Goal: Information Seeking & Learning: Learn about a topic

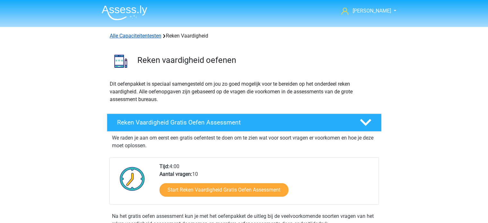
click at [133, 36] on link "Alle Capaciteitentesten" at bounding box center [136, 36] width 52 height 6
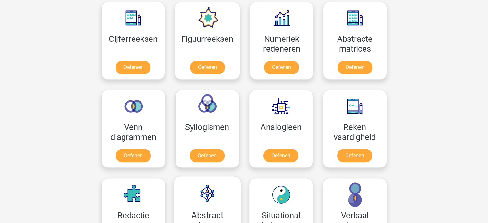
scroll to position [272, 0]
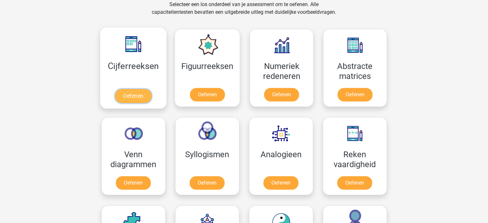
click at [145, 94] on link "Oefenen" at bounding box center [133, 96] width 37 height 14
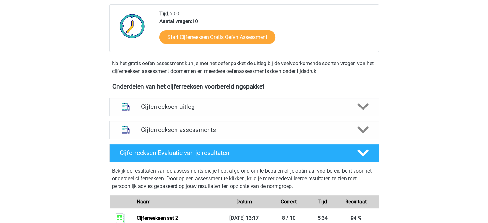
scroll to position [160, 0]
click at [190, 133] on h4 "Cijferreeksen assessments" at bounding box center [244, 129] width 206 height 7
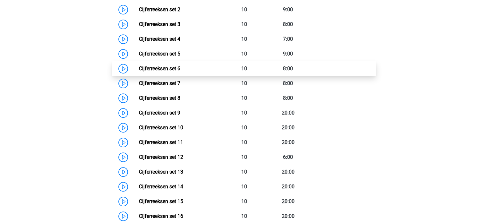
scroll to position [353, 0]
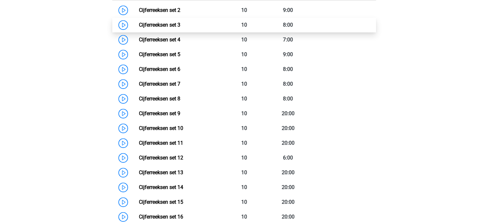
click at [180, 28] on link "Cijferreeksen set 3" at bounding box center [159, 25] width 41 height 6
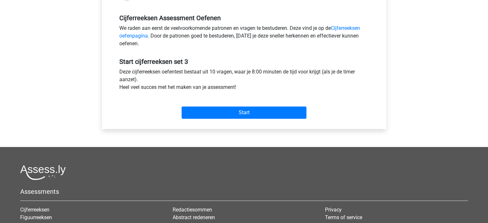
scroll to position [193, 0]
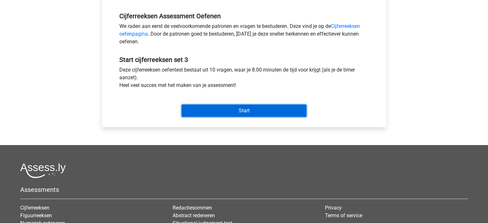
click at [254, 111] on input "Start" at bounding box center [244, 111] width 125 height 12
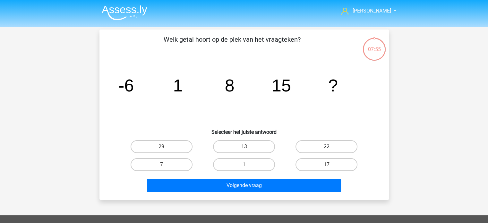
click at [319, 145] on label "22" at bounding box center [327, 146] width 62 height 13
click at [327, 147] on input "22" at bounding box center [329, 149] width 4 height 4
radio input "true"
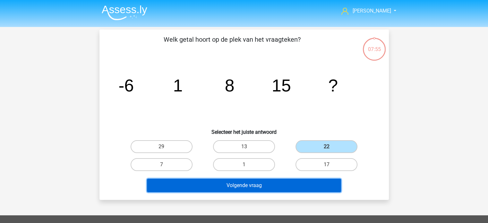
click at [305, 186] on button "Volgende vraag" at bounding box center [244, 185] width 194 height 13
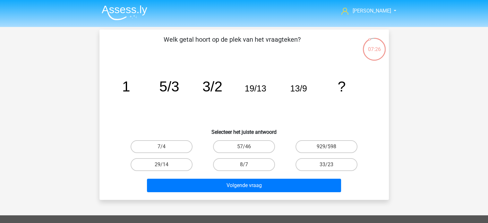
drag, startPoint x: 182, startPoint y: 149, endPoint x: 169, endPoint y: 120, distance: 30.9
click at [169, 121] on icon "image/svg+xml 1 5/3 3/2 19/13 13/9 ?" at bounding box center [244, 91] width 259 height 65
drag, startPoint x: 247, startPoint y: 162, endPoint x: 249, endPoint y: 166, distance: 3.8
click at [247, 163] on label "8/7" at bounding box center [244, 164] width 62 height 13
click at [247, 165] on input "8/7" at bounding box center [246, 167] width 4 height 4
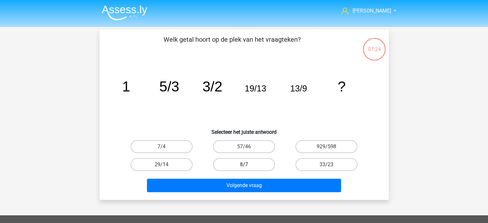
radio input "true"
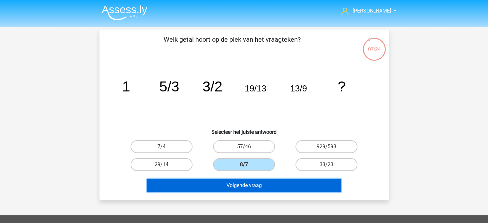
click at [254, 185] on button "Volgende vraag" at bounding box center [244, 185] width 194 height 13
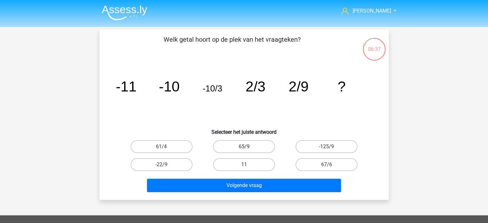
click at [253, 148] on label "65/9" at bounding box center [244, 146] width 62 height 13
click at [248, 148] on input "65/9" at bounding box center [246, 149] width 4 height 4
radio input "true"
click at [306, 162] on label "67/6" at bounding box center [327, 164] width 62 height 13
click at [327, 165] on input "67/6" at bounding box center [329, 167] width 4 height 4
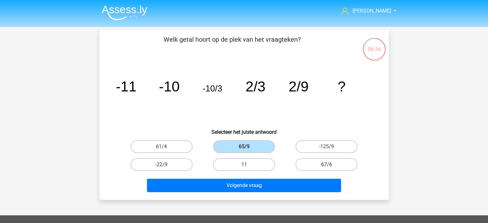
radio input "true"
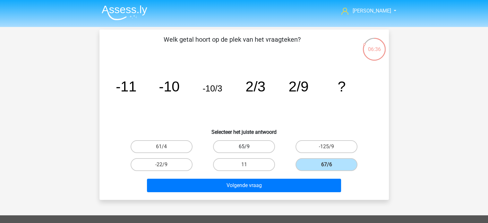
click at [264, 142] on label "65/9" at bounding box center [244, 146] width 62 height 13
click at [248, 147] on input "65/9" at bounding box center [246, 149] width 4 height 4
radio input "true"
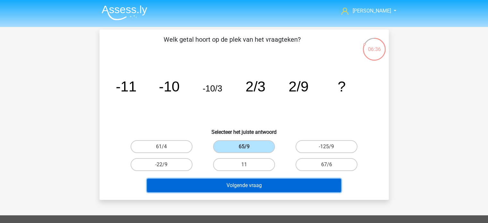
click at [263, 180] on button "Volgende vraag" at bounding box center [244, 185] width 194 height 13
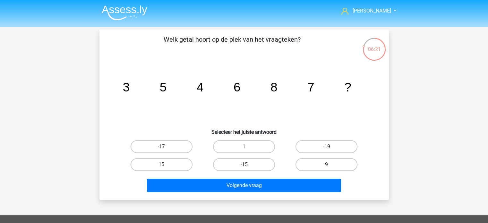
click at [315, 159] on label "9" at bounding box center [327, 164] width 62 height 13
click at [327, 165] on input "9" at bounding box center [329, 167] width 4 height 4
radio input "true"
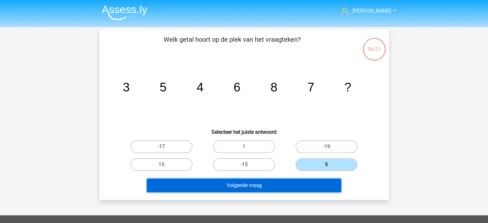
click at [302, 181] on button "Volgende vraag" at bounding box center [244, 185] width 194 height 13
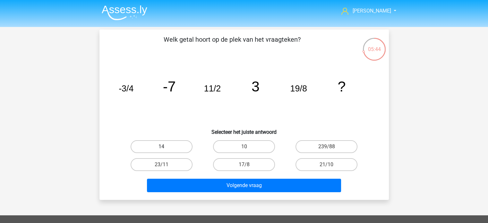
click at [177, 146] on label "14" at bounding box center [162, 146] width 62 height 13
click at [166, 147] on input "14" at bounding box center [163, 149] width 4 height 4
radio input "true"
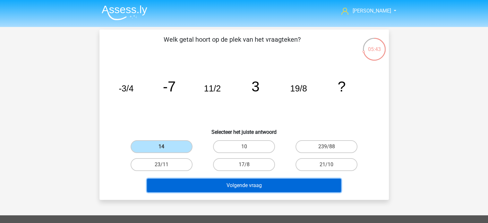
click at [234, 185] on button "Volgende vraag" at bounding box center [244, 185] width 194 height 13
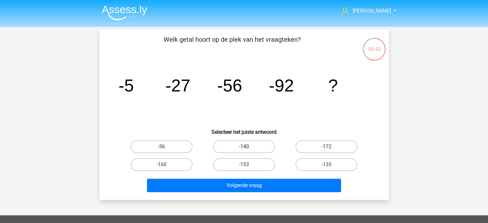
click at [248, 142] on label "-140" at bounding box center [244, 146] width 62 height 13
click at [248, 147] on input "-140" at bounding box center [246, 149] width 4 height 4
radio input "true"
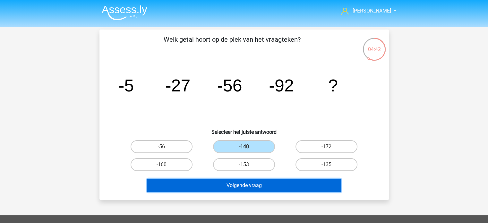
click at [240, 186] on button "Volgende vraag" at bounding box center [244, 185] width 194 height 13
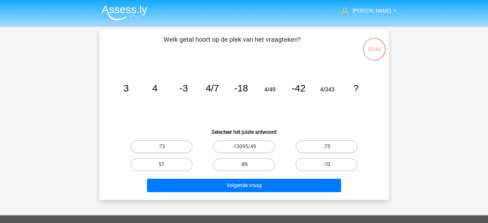
click at [162, 149] on input "-73" at bounding box center [163, 149] width 4 height 4
radio input "true"
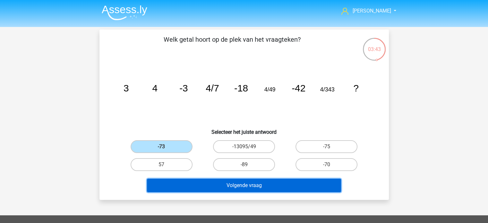
click at [230, 187] on button "Volgende vraag" at bounding box center [244, 185] width 194 height 13
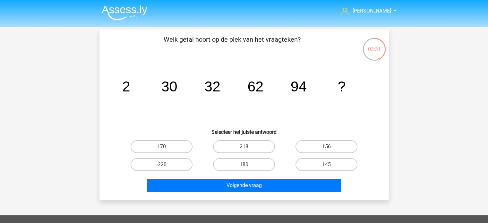
click at [331, 145] on label "156" at bounding box center [327, 146] width 62 height 13
click at [331, 147] on input "156" at bounding box center [329, 149] width 4 height 4
radio input "true"
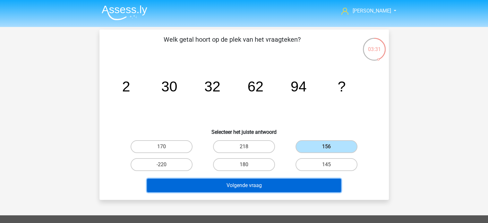
click at [284, 181] on button "Volgende vraag" at bounding box center [244, 185] width 194 height 13
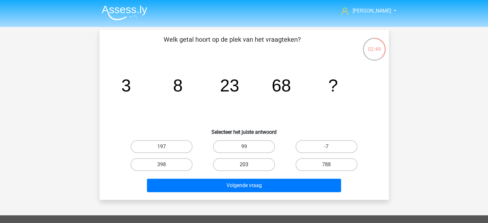
click at [246, 162] on label "203" at bounding box center [244, 164] width 62 height 13
click at [246, 165] on input "203" at bounding box center [246, 167] width 4 height 4
radio input "true"
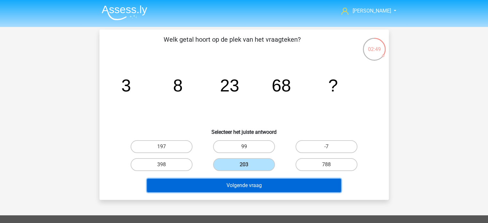
click at [255, 186] on button "Volgende vraag" at bounding box center [244, 185] width 194 height 13
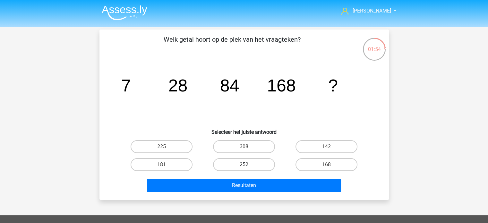
click at [253, 165] on label "252" at bounding box center [244, 164] width 62 height 13
click at [248, 165] on input "252" at bounding box center [246, 167] width 4 height 4
radio input "true"
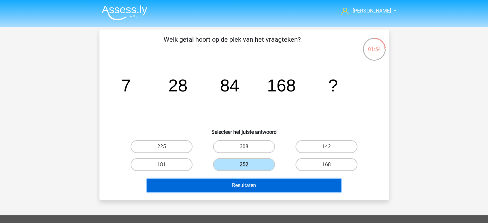
click at [253, 179] on button "Resultaten" at bounding box center [244, 185] width 194 height 13
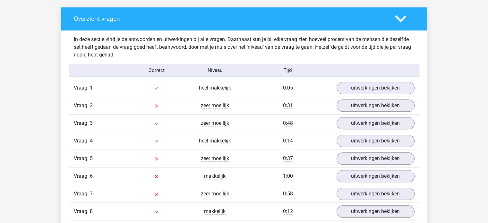
scroll to position [321, 0]
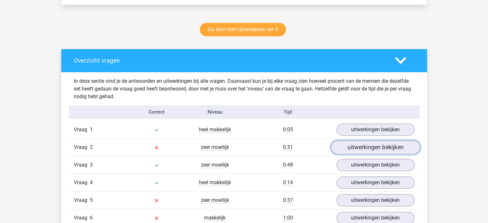
click at [353, 144] on link "uitwerkingen bekijken" at bounding box center [376, 148] width 90 height 14
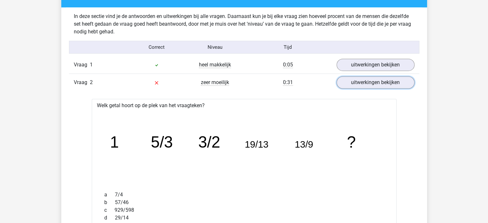
scroll to position [385, 0]
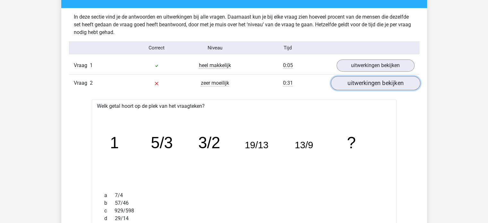
click at [356, 84] on link "uitwerkingen bekijken" at bounding box center [376, 83] width 90 height 14
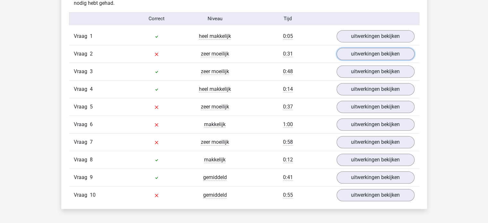
scroll to position [417, 0]
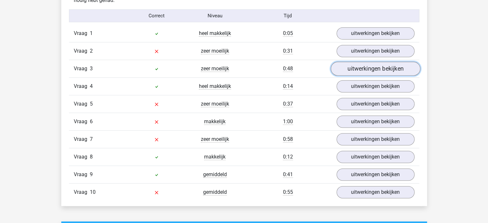
click at [345, 66] on link "uitwerkingen bekijken" at bounding box center [376, 69] width 90 height 14
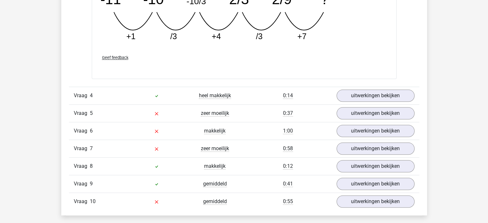
scroll to position [706, 0]
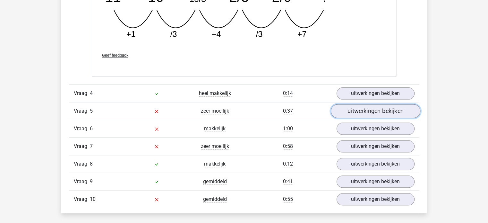
click at [348, 110] on link "uitwerkingen bekijken" at bounding box center [376, 111] width 90 height 14
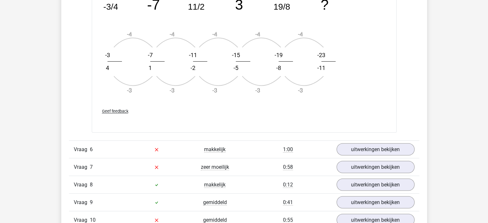
scroll to position [1123, 0]
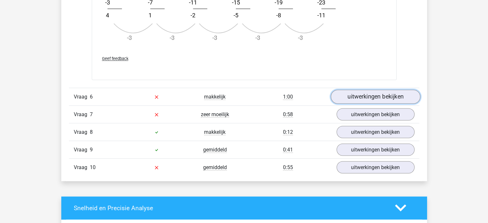
click at [347, 95] on link "uitwerkingen bekijken" at bounding box center [376, 97] width 90 height 14
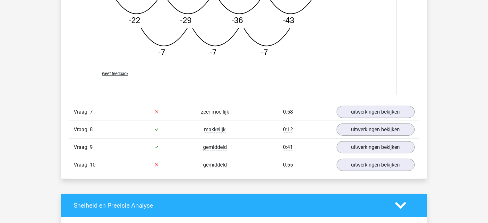
scroll to position [1476, 0]
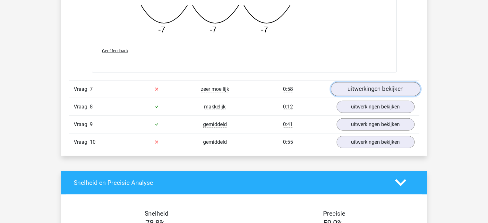
click at [356, 89] on link "uitwerkingen bekijken" at bounding box center [376, 89] width 90 height 14
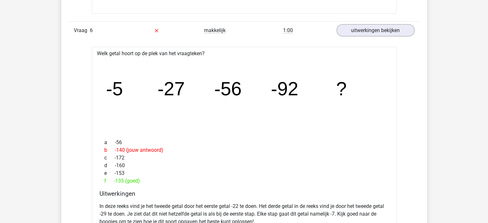
scroll to position [1187, 0]
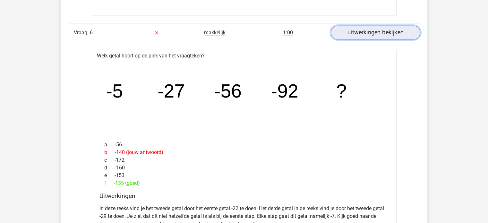
click at [358, 32] on link "uitwerkingen bekijken" at bounding box center [376, 32] width 90 height 14
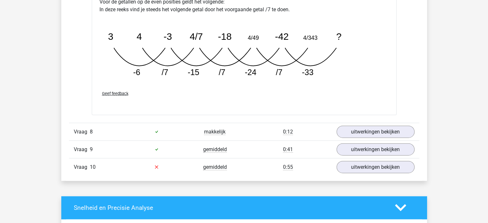
scroll to position [1476, 0]
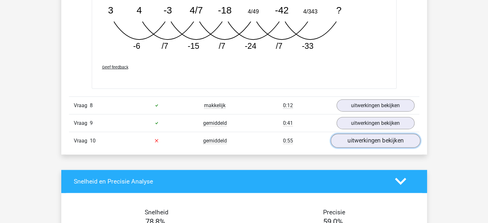
click at [358, 141] on link "uitwerkingen bekijken" at bounding box center [376, 141] width 90 height 14
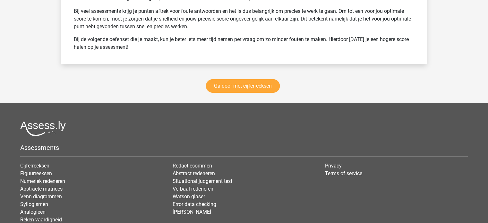
scroll to position [2246, 0]
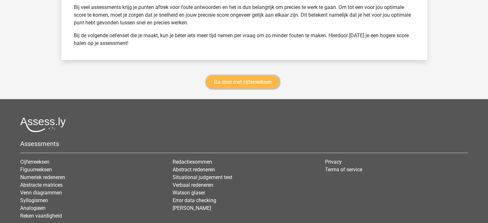
click at [258, 79] on link "Ga door met cijferreeksen" at bounding box center [243, 81] width 74 height 13
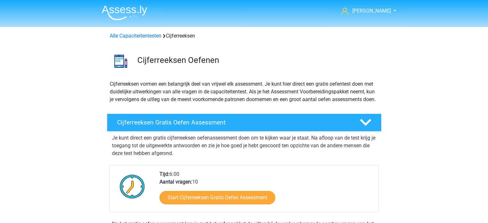
scroll to position [286, 0]
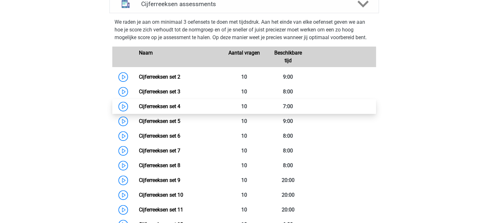
click at [180, 109] on link "Cijferreeksen set 4" at bounding box center [159, 106] width 41 height 6
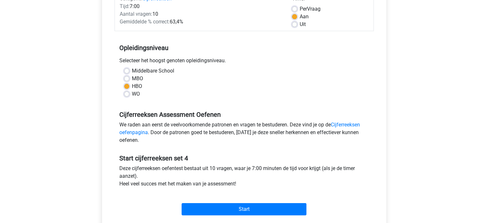
scroll to position [128, 0]
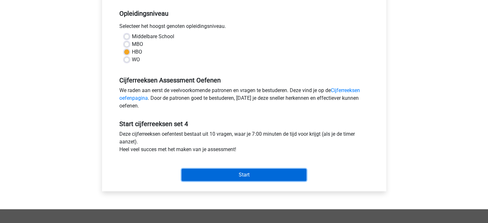
click at [270, 174] on input "Start" at bounding box center [244, 175] width 125 height 12
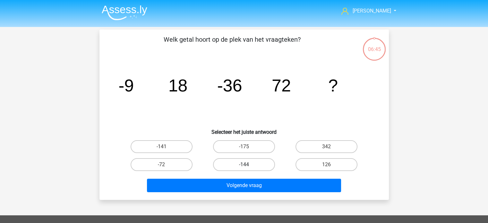
click at [236, 161] on label "-144" at bounding box center [244, 164] width 62 height 13
click at [244, 165] on input "-144" at bounding box center [246, 167] width 4 height 4
radio input "true"
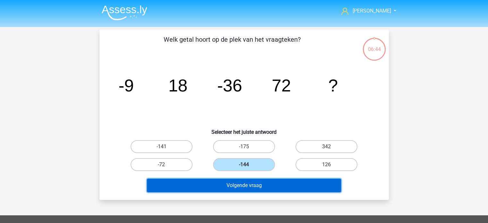
click at [252, 188] on button "Volgende vraag" at bounding box center [244, 185] width 194 height 13
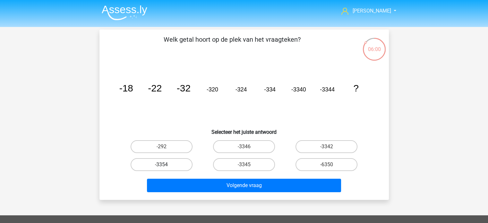
click at [172, 164] on label "-3354" at bounding box center [162, 164] width 62 height 13
click at [166, 165] on input "-3354" at bounding box center [163, 167] width 4 height 4
radio input "true"
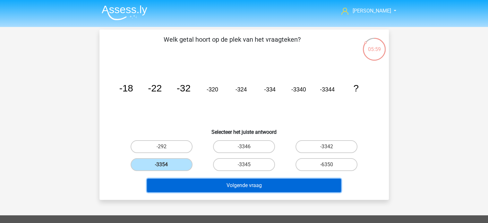
click at [215, 187] on button "Volgende vraag" at bounding box center [244, 185] width 194 height 13
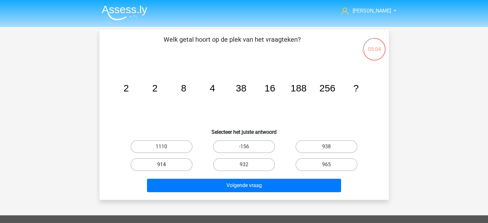
click at [174, 162] on label "914" at bounding box center [162, 164] width 62 height 13
click at [166, 165] on input "914" at bounding box center [163, 167] width 4 height 4
radio input "true"
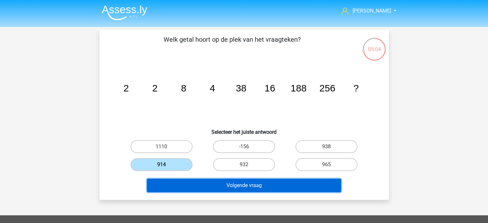
click at [216, 182] on button "Volgende vraag" at bounding box center [244, 185] width 194 height 13
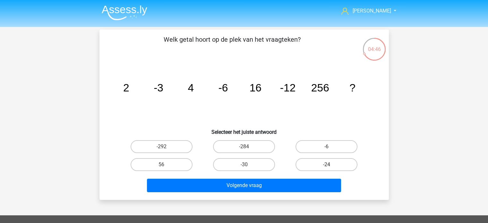
click at [333, 166] on label "-24" at bounding box center [327, 164] width 62 height 13
click at [331, 166] on input "-24" at bounding box center [329, 167] width 4 height 4
radio input "true"
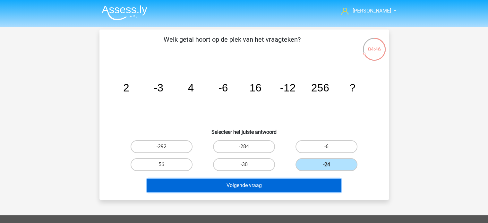
click at [302, 184] on button "Volgende vraag" at bounding box center [244, 185] width 194 height 13
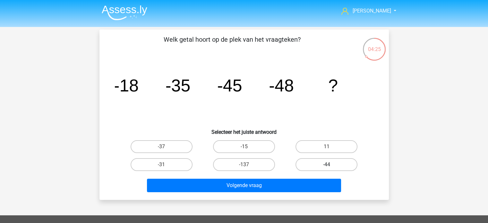
click at [316, 162] on label "-44" at bounding box center [327, 164] width 62 height 13
click at [327, 165] on input "-44" at bounding box center [329, 167] width 4 height 4
radio input "true"
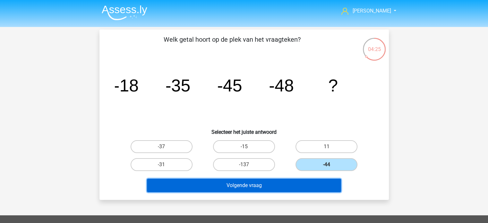
click at [300, 190] on button "Volgende vraag" at bounding box center [244, 185] width 194 height 13
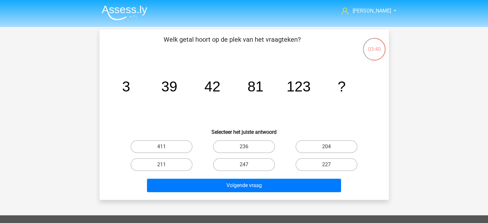
click at [245, 147] on input "236" at bounding box center [246, 149] width 4 height 4
radio input "true"
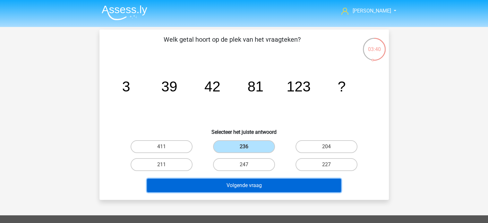
click at [248, 179] on button "Volgende vraag" at bounding box center [244, 185] width 194 height 13
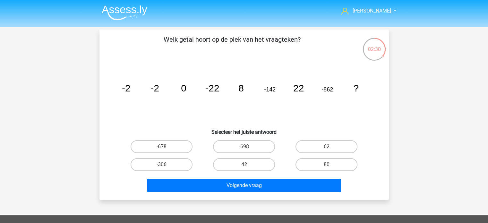
click at [255, 163] on label "42" at bounding box center [244, 164] width 62 height 13
click at [248, 165] on input "42" at bounding box center [246, 167] width 4 height 4
radio input "true"
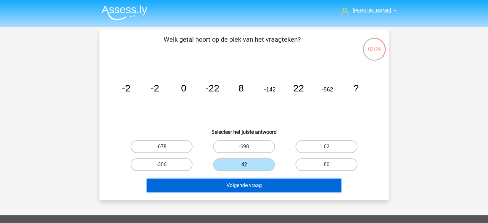
click at [256, 181] on button "Volgende vraag" at bounding box center [244, 185] width 194 height 13
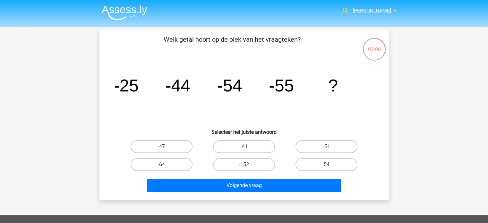
click at [172, 144] on label "-47" at bounding box center [162, 146] width 62 height 13
click at [166, 147] on input "-47" at bounding box center [163, 149] width 4 height 4
radio input "true"
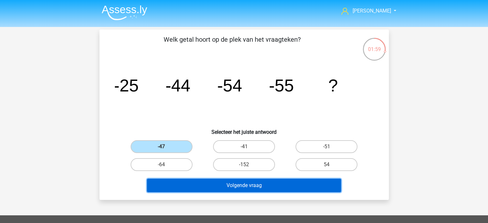
click at [240, 185] on button "Volgende vraag" at bounding box center [244, 185] width 194 height 13
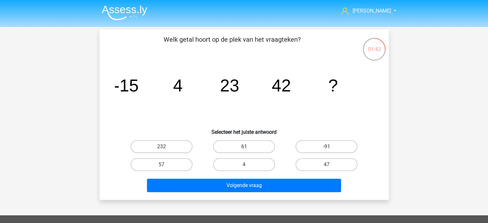
click at [249, 147] on label "61" at bounding box center [244, 146] width 62 height 13
click at [248, 147] on input "61" at bounding box center [246, 149] width 4 height 4
radio input "true"
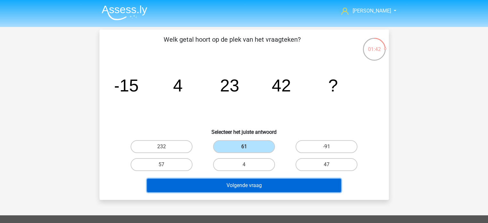
click at [245, 182] on button "Volgende vraag" at bounding box center [244, 185] width 194 height 13
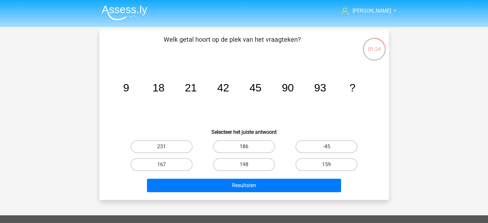
click at [256, 147] on label "186" at bounding box center [244, 146] width 62 height 13
click at [248, 147] on input "186" at bounding box center [246, 149] width 4 height 4
radio input "true"
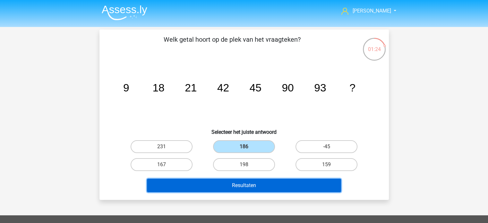
click at [267, 182] on button "Resultaten" at bounding box center [244, 185] width 194 height 13
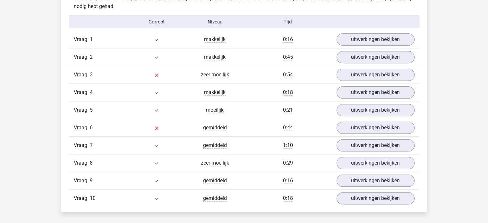
scroll to position [417, 0]
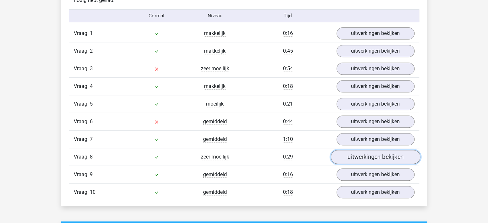
click at [353, 158] on link "uitwerkingen bekijken" at bounding box center [376, 157] width 90 height 14
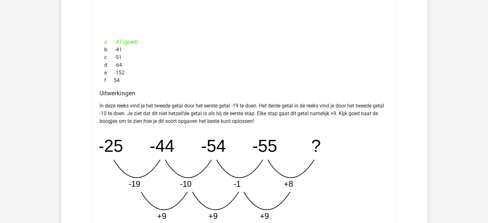
scroll to position [674, 0]
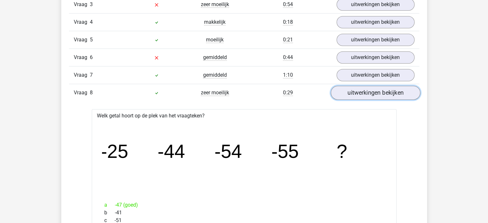
click at [354, 92] on link "uitwerkingen bekijken" at bounding box center [376, 93] width 90 height 14
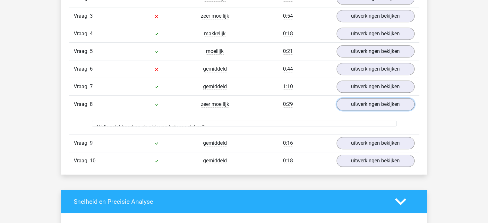
scroll to position [417, 0]
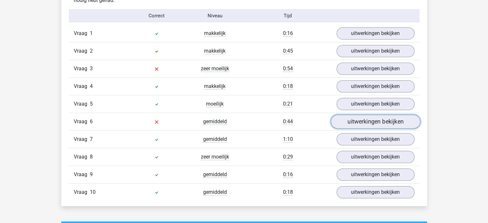
click at [348, 119] on link "uitwerkingen bekijken" at bounding box center [376, 122] width 90 height 14
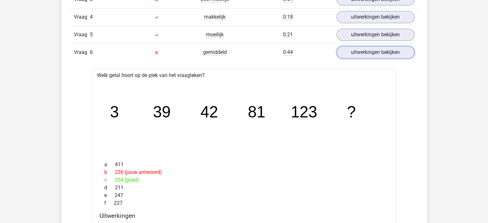
scroll to position [481, 0]
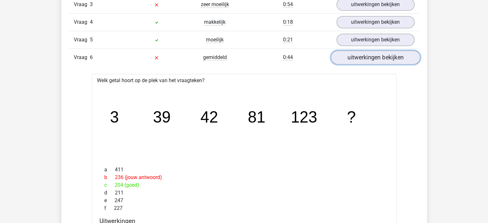
click at [377, 54] on link "uitwerkingen bekijken" at bounding box center [376, 58] width 90 height 14
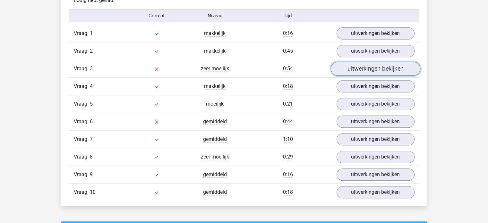
click at [356, 71] on link "uitwerkingen bekijken" at bounding box center [376, 69] width 90 height 14
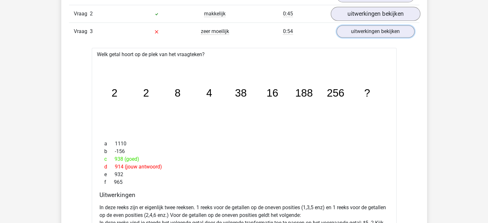
scroll to position [417, 0]
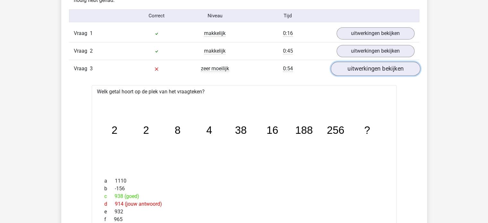
click at [359, 69] on link "uitwerkingen bekijken" at bounding box center [376, 69] width 90 height 14
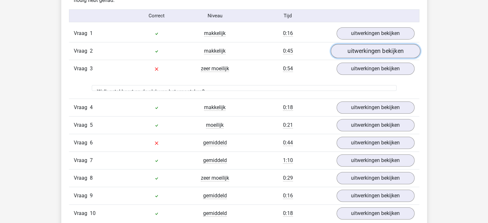
click at [363, 51] on link "uitwerkingen bekijken" at bounding box center [376, 51] width 90 height 14
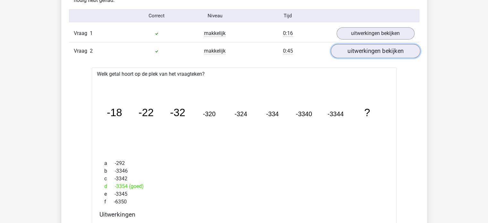
click at [363, 51] on link "uitwerkingen bekijken" at bounding box center [376, 51] width 90 height 14
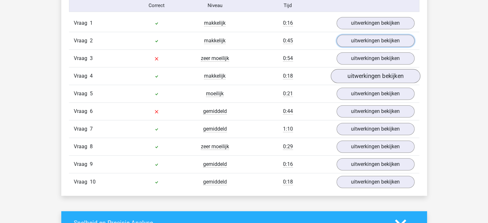
scroll to position [449, 0]
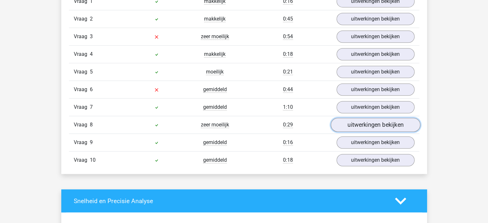
click at [358, 122] on link "uitwerkingen bekijken" at bounding box center [376, 125] width 90 height 14
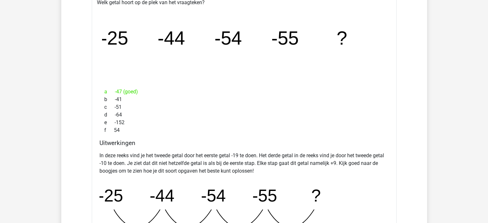
scroll to position [513, 0]
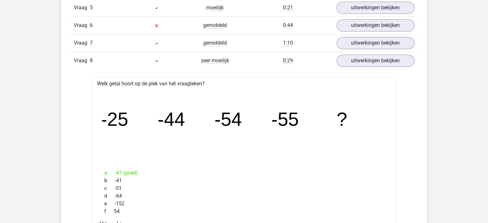
click at [372, 67] on div "Vraag 8 zeer moeilijk 0:29 uitwerkingen bekijken" at bounding box center [244, 61] width 350 height 18
click at [372, 63] on link "uitwerkingen bekijken" at bounding box center [376, 61] width 90 height 14
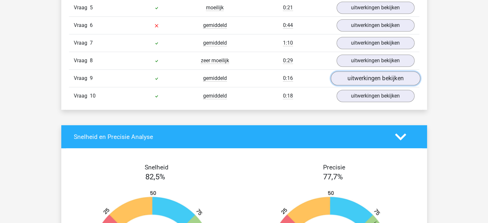
click at [355, 78] on link "uitwerkingen bekijken" at bounding box center [376, 79] width 90 height 14
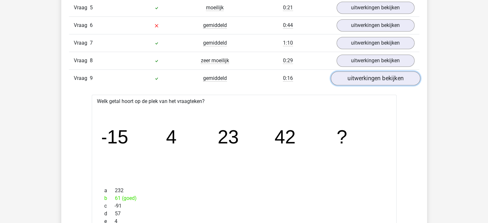
click at [355, 78] on link "uitwerkingen bekijken" at bounding box center [376, 79] width 90 height 14
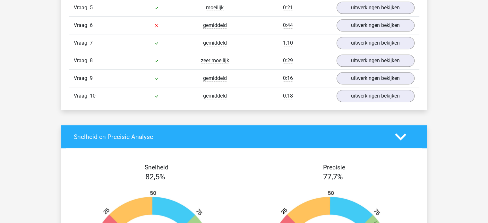
click at [361, 100] on link "uitwerkingen bekijken" at bounding box center [376, 96] width 90 height 14
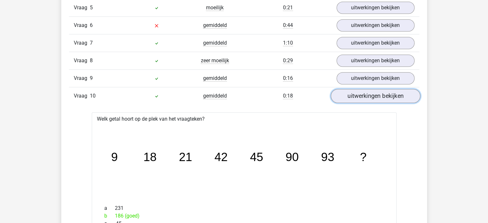
click at [361, 100] on link "uitwerkingen bekijken" at bounding box center [376, 96] width 90 height 14
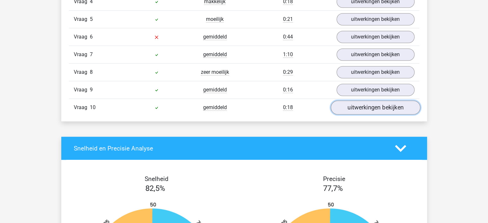
scroll to position [449, 0]
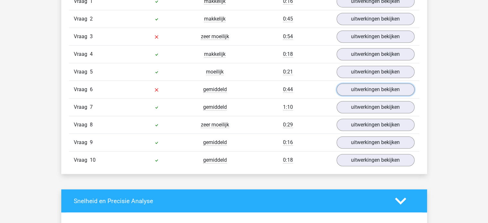
drag, startPoint x: 358, startPoint y: 95, endPoint x: 356, endPoint y: 99, distance: 3.9
click at [358, 96] on div "Vraag 6 gemiddeld 0:44 uitwerkingen bekijken" at bounding box center [244, 90] width 350 height 18
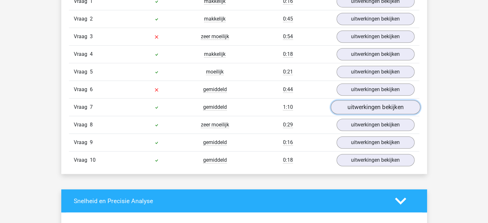
click at [356, 108] on link "uitwerkingen bekijken" at bounding box center [376, 107] width 90 height 14
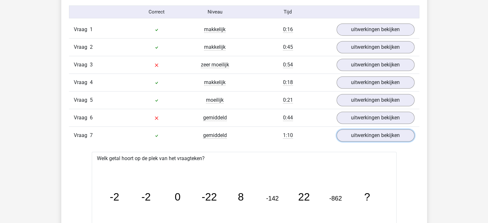
scroll to position [417, 0]
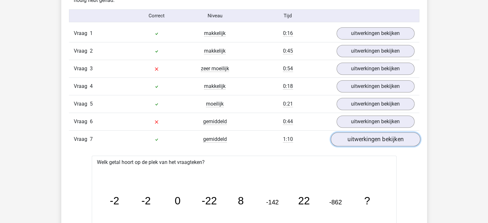
click at [370, 140] on link "uitwerkingen bekijken" at bounding box center [376, 140] width 90 height 14
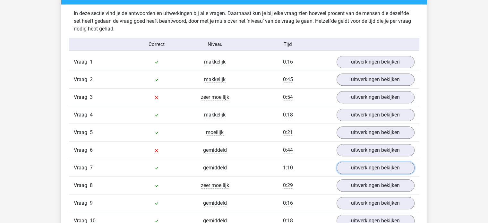
scroll to position [385, 0]
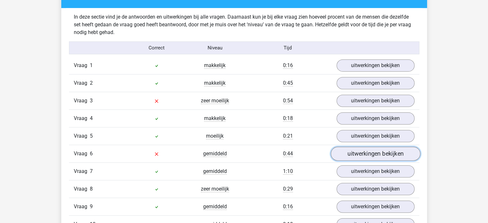
click at [342, 151] on link "uitwerkingen bekijken" at bounding box center [376, 154] width 90 height 14
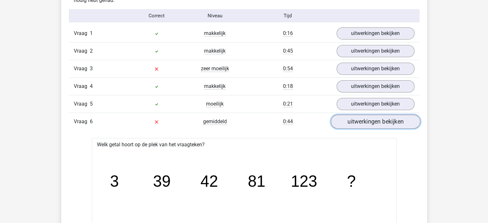
click at [350, 120] on link "uitwerkingen bekijken" at bounding box center [376, 122] width 90 height 14
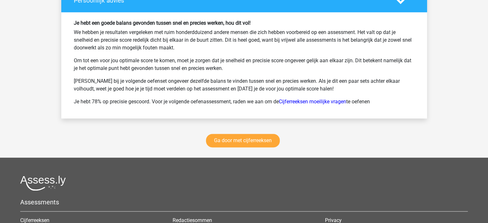
scroll to position [941, 0]
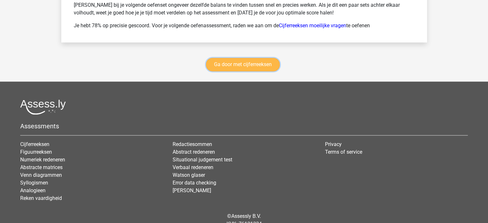
click at [252, 59] on link "Ga door met cijferreeksen" at bounding box center [243, 64] width 74 height 13
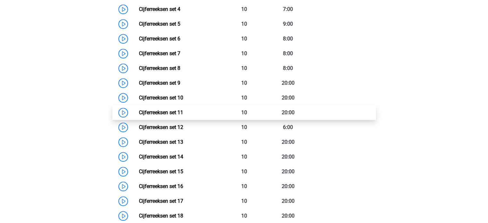
scroll to position [382, 0]
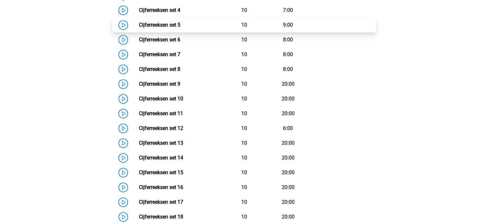
click at [180, 28] on link "Cijferreeksen set 5" at bounding box center [159, 25] width 41 height 6
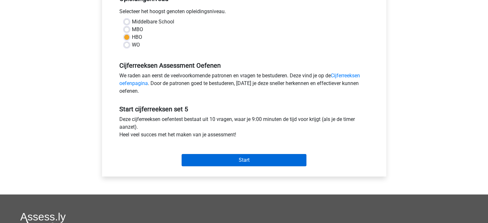
scroll to position [160, 0]
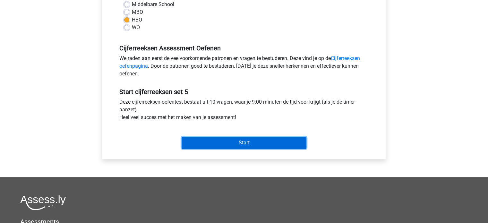
click at [263, 143] on input "Start" at bounding box center [244, 143] width 125 height 12
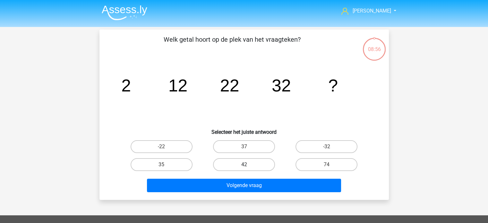
click at [258, 161] on label "42" at bounding box center [244, 164] width 62 height 13
click at [248, 165] on input "42" at bounding box center [246, 167] width 4 height 4
radio input "true"
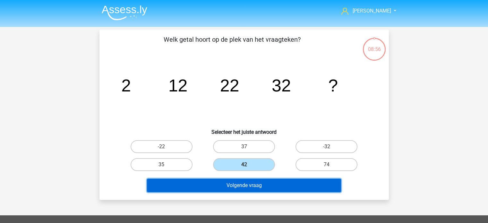
click at [253, 185] on button "Volgende vraag" at bounding box center [244, 185] width 194 height 13
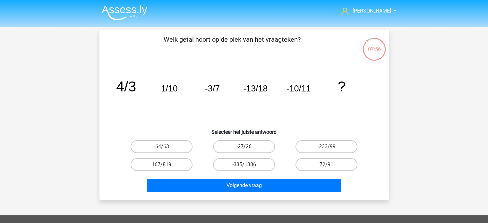
click at [254, 150] on label "-27/26" at bounding box center [244, 146] width 62 height 13
click at [248, 150] on input "-27/26" at bounding box center [246, 149] width 4 height 4
radio input "true"
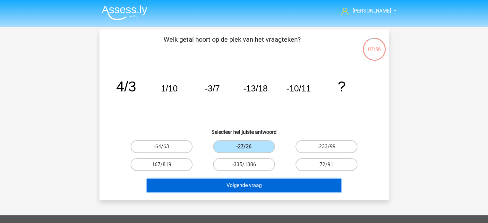
click at [269, 185] on button "Volgende vraag" at bounding box center [244, 185] width 194 height 13
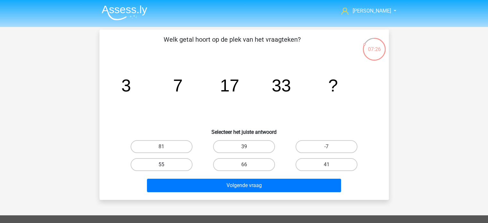
click at [175, 165] on label "55" at bounding box center [162, 164] width 62 height 13
click at [166, 165] on input "55" at bounding box center [163, 167] width 4 height 4
radio input "true"
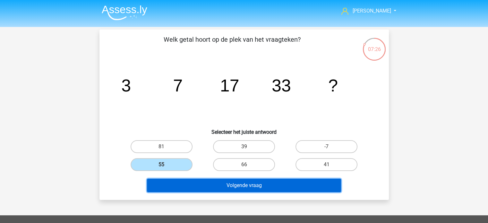
click at [198, 182] on button "Volgende vraag" at bounding box center [244, 185] width 194 height 13
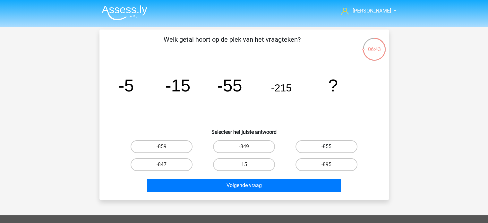
click at [330, 146] on label "-855" at bounding box center [327, 146] width 62 height 13
click at [330, 147] on input "-855" at bounding box center [329, 149] width 4 height 4
radio input "true"
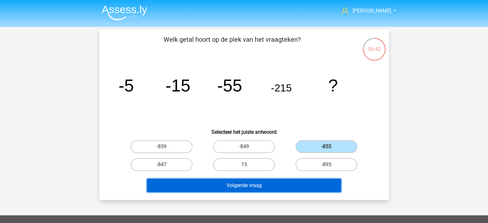
click at [304, 184] on button "Volgende vraag" at bounding box center [244, 185] width 194 height 13
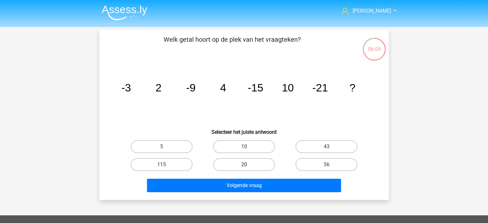
click at [241, 164] on label "20" at bounding box center [244, 164] width 62 height 13
click at [244, 165] on input "20" at bounding box center [246, 167] width 4 height 4
radio input "true"
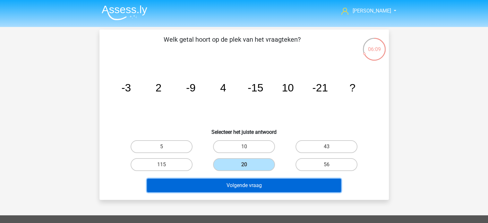
click at [254, 185] on button "Volgende vraag" at bounding box center [244, 185] width 194 height 13
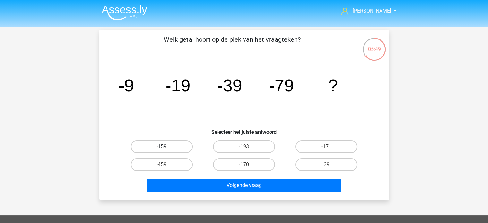
click at [177, 148] on label "-159" at bounding box center [162, 146] width 62 height 13
click at [166, 148] on input "-159" at bounding box center [163, 149] width 4 height 4
radio input "true"
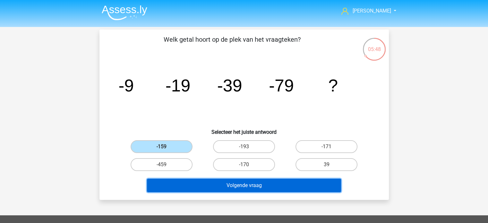
click at [239, 183] on button "Volgende vraag" at bounding box center [244, 185] width 194 height 13
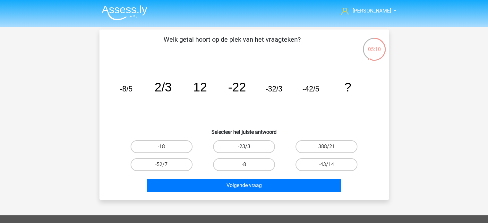
click at [260, 149] on label "-23/3" at bounding box center [244, 146] width 62 height 13
click at [248, 149] on input "-23/3" at bounding box center [246, 149] width 4 height 4
radio input "true"
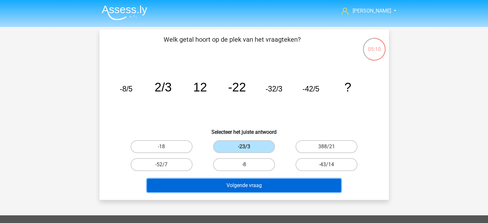
click at [259, 182] on button "Volgende vraag" at bounding box center [244, 185] width 194 height 13
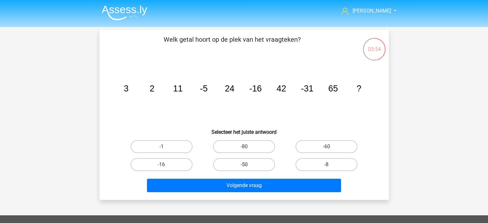
drag, startPoint x: 254, startPoint y: 164, endPoint x: 257, endPoint y: 170, distance: 6.6
click at [254, 164] on label "-50" at bounding box center [244, 164] width 62 height 13
click at [248, 165] on input "-50" at bounding box center [246, 167] width 4 height 4
radio input "true"
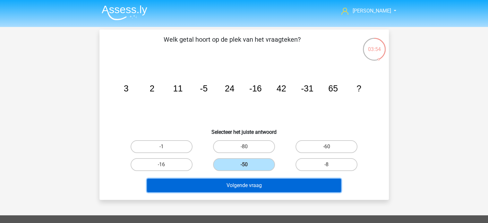
click at [258, 183] on button "Volgende vraag" at bounding box center [244, 185] width 194 height 13
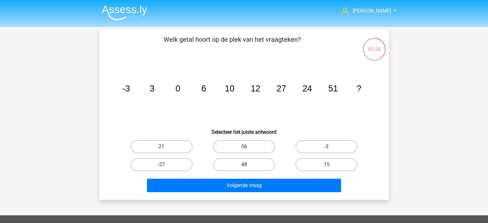
click at [258, 160] on label "48" at bounding box center [244, 164] width 62 height 13
click at [248, 165] on input "48" at bounding box center [246, 167] width 4 height 4
radio input "true"
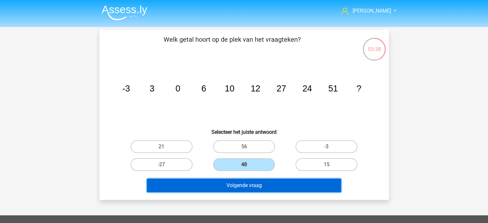
click at [264, 189] on button "Volgende vraag" at bounding box center [244, 185] width 194 height 13
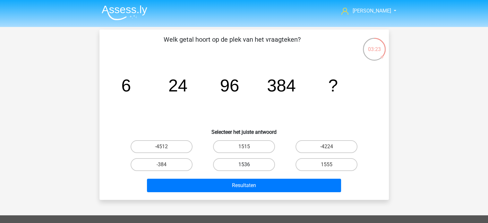
click at [258, 162] on label "1536" at bounding box center [244, 164] width 62 height 13
click at [248, 165] on input "1536" at bounding box center [246, 167] width 4 height 4
radio input "true"
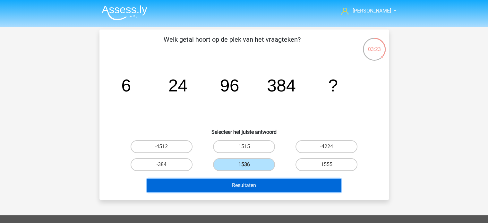
click at [258, 183] on button "Resultaten" at bounding box center [244, 185] width 194 height 13
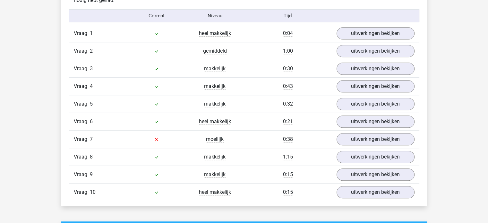
scroll to position [417, 0]
click at [340, 190] on link "uitwerkingen bekijken" at bounding box center [376, 192] width 90 height 14
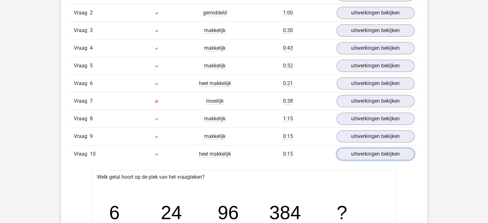
scroll to position [449, 0]
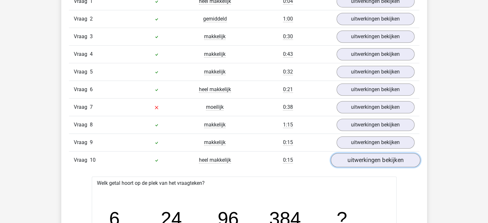
click at [373, 159] on link "uitwerkingen bekijken" at bounding box center [376, 160] width 90 height 14
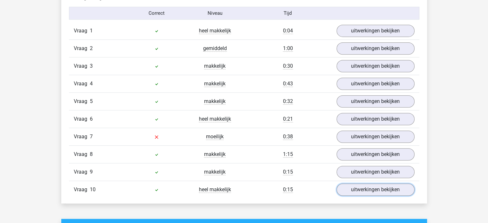
scroll to position [417, 0]
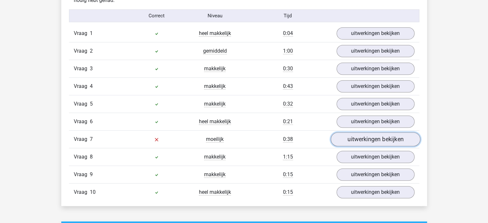
click at [346, 140] on link "uitwerkingen bekijken" at bounding box center [376, 140] width 90 height 14
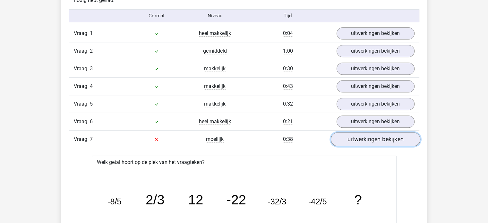
click at [351, 136] on link "uitwerkingen bekijken" at bounding box center [376, 140] width 90 height 14
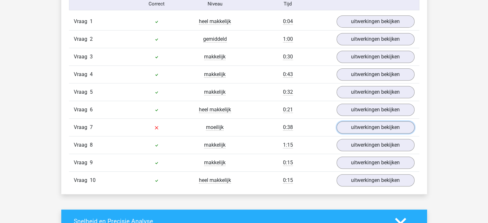
scroll to position [449, 0]
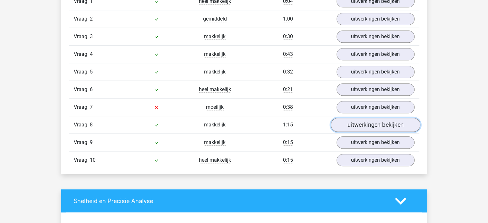
click at [349, 125] on link "uitwerkingen bekijken" at bounding box center [376, 125] width 90 height 14
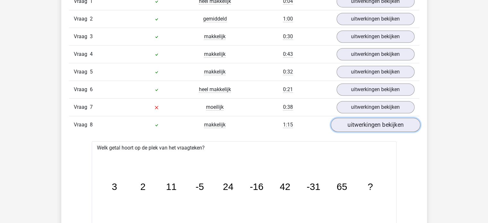
click at [354, 126] on link "uitwerkingen bekijken" at bounding box center [376, 125] width 90 height 14
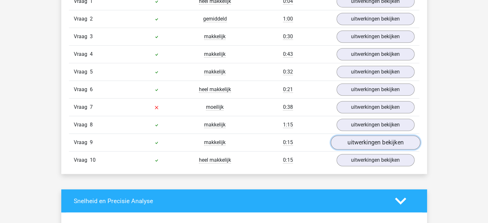
click at [367, 142] on link "uitwerkingen bekijken" at bounding box center [376, 143] width 90 height 14
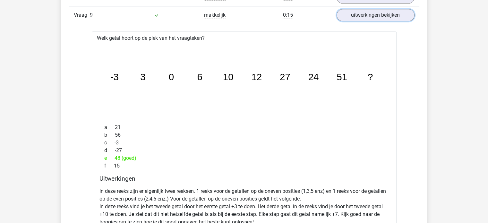
scroll to position [578, 0]
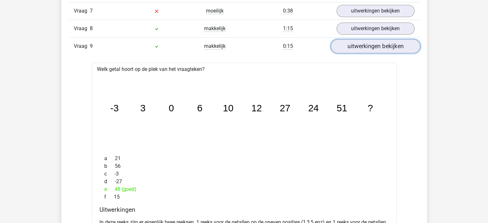
click at [368, 42] on link "uitwerkingen bekijken" at bounding box center [376, 46] width 90 height 14
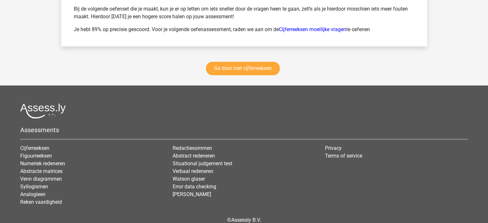
scroll to position [963, 0]
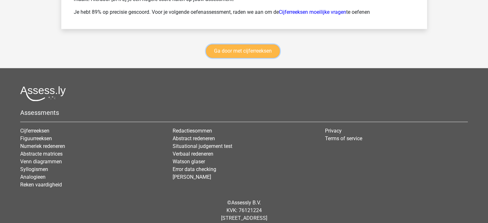
click at [242, 53] on link "Ga door met cijferreeksen" at bounding box center [243, 50] width 74 height 13
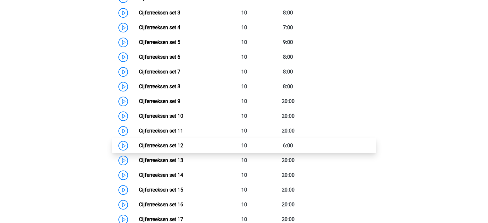
scroll to position [318, 0]
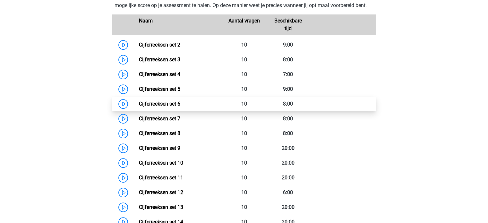
click at [180, 107] on link "Cijferreeksen set 6" at bounding box center [159, 104] width 41 height 6
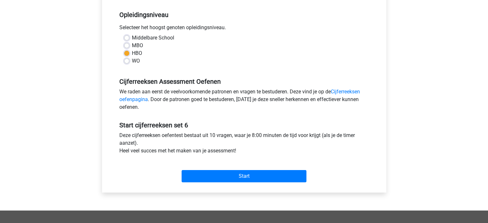
scroll to position [128, 0]
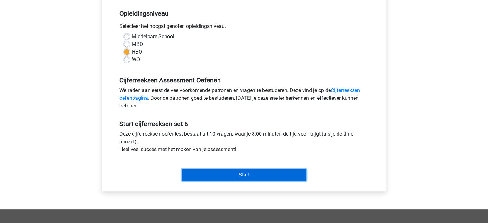
click at [241, 177] on input "Start" at bounding box center [244, 175] width 125 height 12
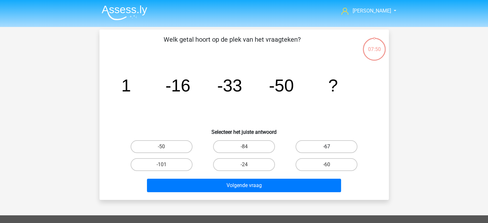
click at [334, 147] on label "-67" at bounding box center [327, 146] width 62 height 13
click at [331, 147] on input "-67" at bounding box center [329, 149] width 4 height 4
radio input "true"
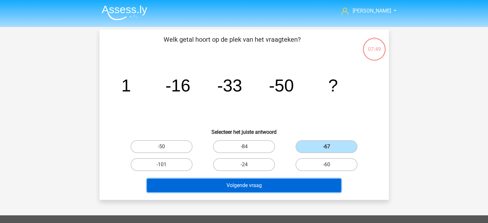
click at [271, 186] on button "Volgende vraag" at bounding box center [244, 185] width 194 height 13
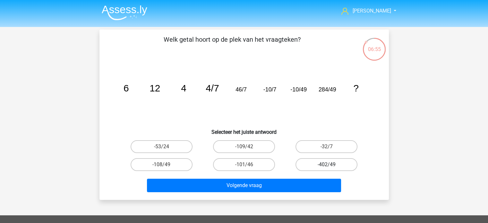
drag, startPoint x: 318, startPoint y: 161, endPoint x: 314, endPoint y: 165, distance: 5.7
click at [318, 161] on label "-402/49" at bounding box center [327, 164] width 62 height 13
click at [327, 165] on input "-402/49" at bounding box center [329, 167] width 4 height 4
radio input "true"
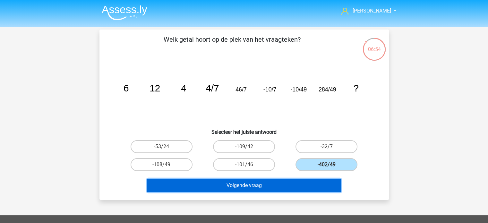
click at [257, 185] on button "Volgende vraag" at bounding box center [244, 185] width 194 height 13
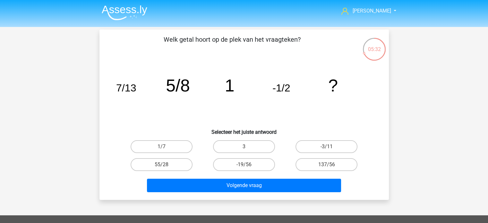
click at [246, 147] on input "3" at bounding box center [246, 149] width 4 height 4
radio input "true"
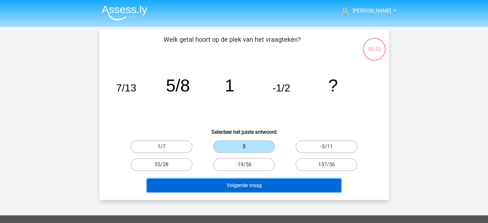
click at [256, 189] on button "Volgende vraag" at bounding box center [244, 185] width 194 height 13
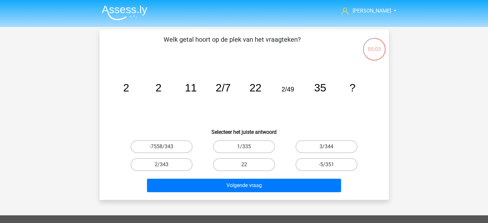
click at [330, 167] on input "-5/351" at bounding box center [329, 167] width 4 height 4
radio input "true"
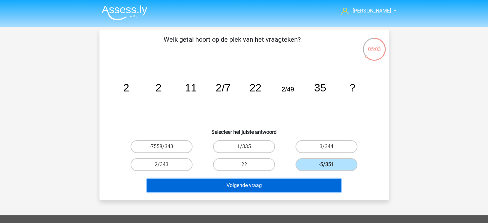
click at [310, 185] on button "Volgende vraag" at bounding box center [244, 185] width 194 height 13
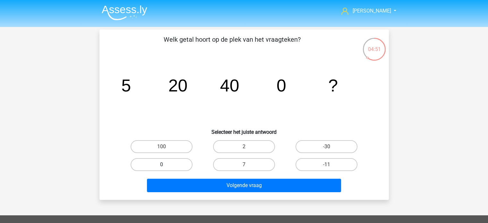
click at [182, 162] on label "0" at bounding box center [162, 164] width 62 height 13
click at [166, 165] on input "0" at bounding box center [163, 167] width 4 height 4
radio input "true"
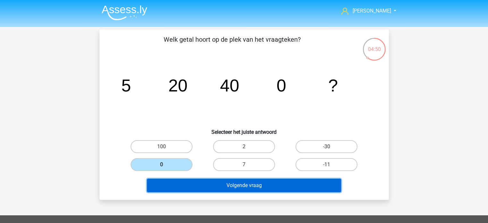
click at [215, 184] on button "Volgende vraag" at bounding box center [244, 185] width 194 height 13
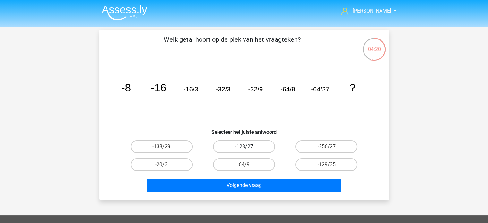
click at [257, 149] on label "-128/27" at bounding box center [244, 146] width 62 height 13
click at [248, 149] on input "-128/27" at bounding box center [246, 149] width 4 height 4
radio input "true"
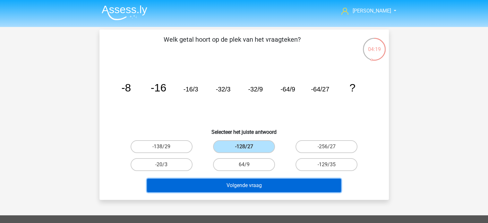
click at [266, 186] on button "Volgende vraag" at bounding box center [244, 185] width 194 height 13
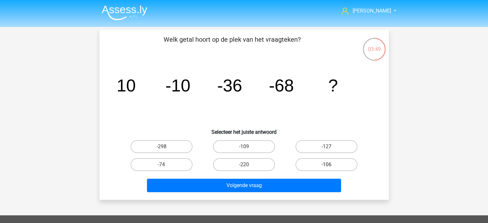
click at [319, 164] on label "-106" at bounding box center [327, 164] width 62 height 13
click at [327, 165] on input "-106" at bounding box center [329, 167] width 4 height 4
radio input "true"
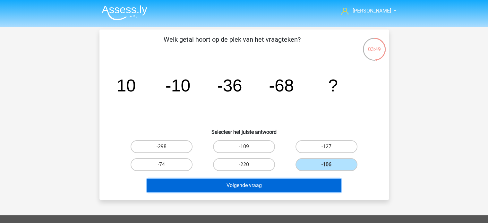
click at [301, 179] on button "Volgende vraag" at bounding box center [244, 185] width 194 height 13
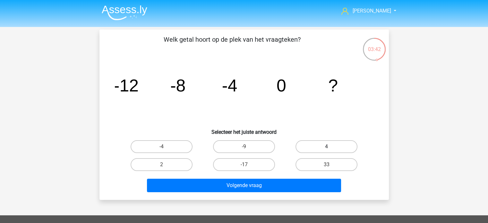
click at [338, 149] on label "4" at bounding box center [327, 146] width 62 height 13
click at [331, 149] on input "4" at bounding box center [329, 149] width 4 height 4
radio input "true"
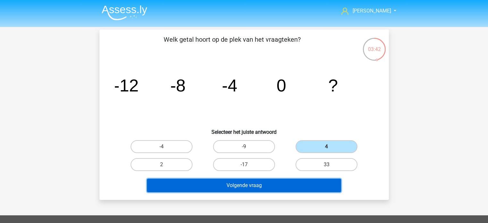
click at [308, 183] on button "Volgende vraag" at bounding box center [244, 185] width 194 height 13
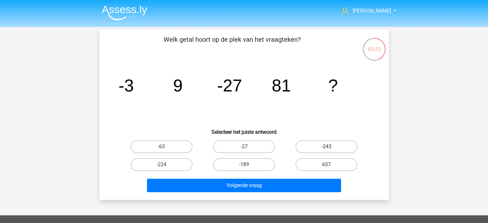
click at [324, 143] on label "-243" at bounding box center [327, 146] width 62 height 13
click at [327, 147] on input "-243" at bounding box center [329, 149] width 4 height 4
radio input "true"
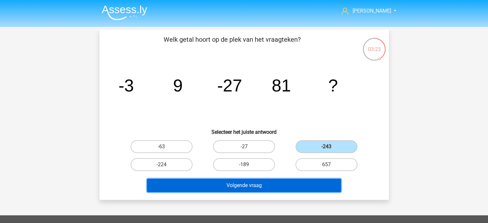
click at [257, 185] on button "Volgende vraag" at bounding box center [244, 185] width 194 height 13
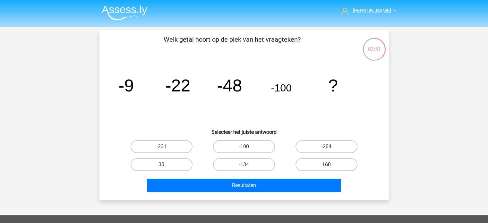
drag, startPoint x: 330, startPoint y: 149, endPoint x: 319, endPoint y: 160, distance: 15.9
click at [330, 148] on input "-204" at bounding box center [329, 149] width 4 height 4
radio input "true"
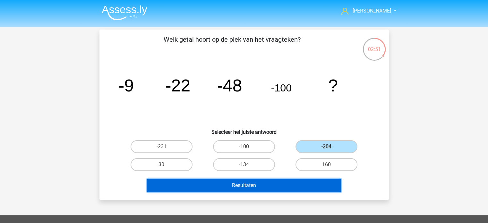
click at [288, 187] on button "Resultaten" at bounding box center [244, 185] width 194 height 13
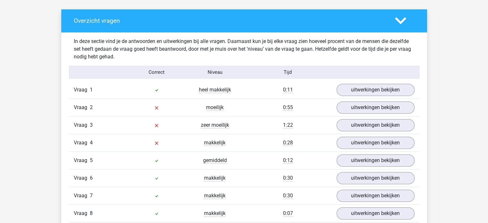
scroll to position [385, 0]
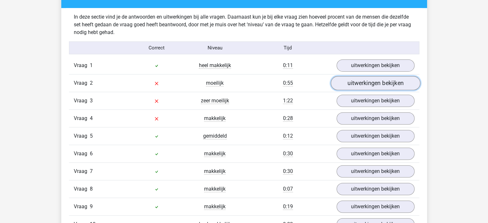
click at [347, 82] on link "uitwerkingen bekijken" at bounding box center [376, 83] width 90 height 14
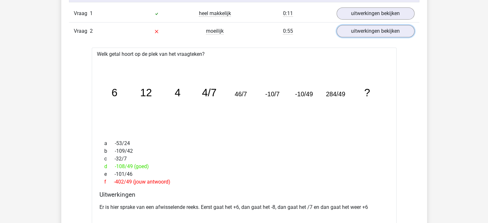
scroll to position [417, 0]
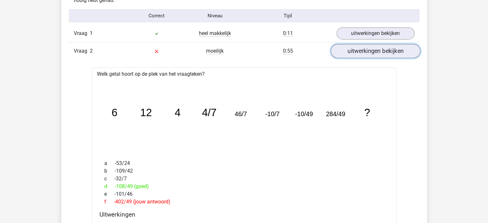
click at [349, 54] on link "uitwerkingen bekijken" at bounding box center [376, 51] width 90 height 14
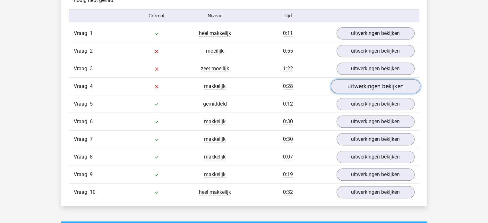
click at [358, 84] on link "uitwerkingen bekijken" at bounding box center [376, 87] width 90 height 14
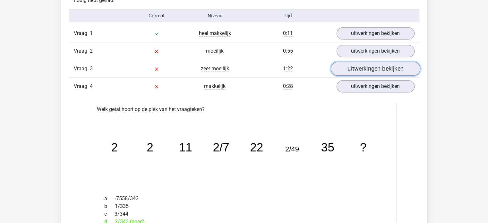
click at [366, 63] on link "uitwerkingen bekijken" at bounding box center [376, 69] width 90 height 14
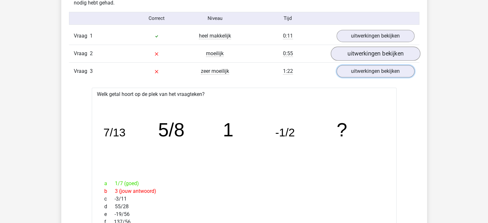
scroll to position [385, 0]
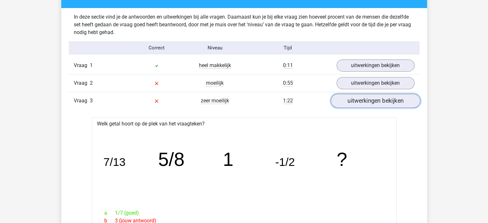
click at [369, 104] on link "uitwerkingen bekijken" at bounding box center [376, 101] width 90 height 14
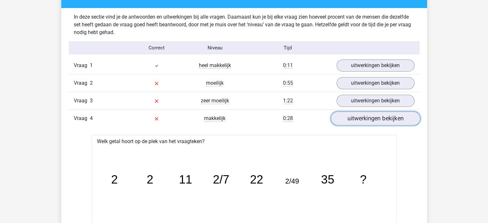
click at [367, 117] on link "uitwerkingen bekijken" at bounding box center [376, 119] width 90 height 14
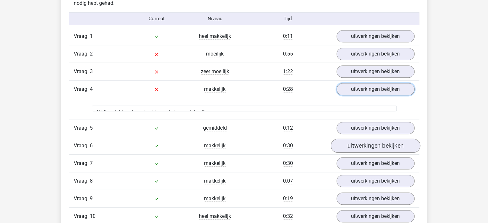
scroll to position [417, 0]
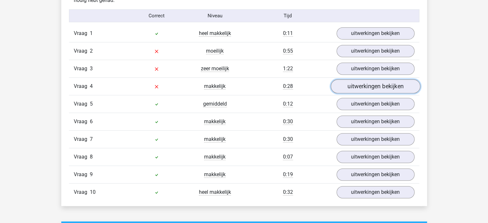
click at [359, 89] on link "uitwerkingen bekijken" at bounding box center [376, 87] width 90 height 14
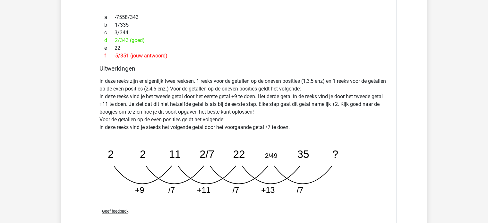
scroll to position [578, 0]
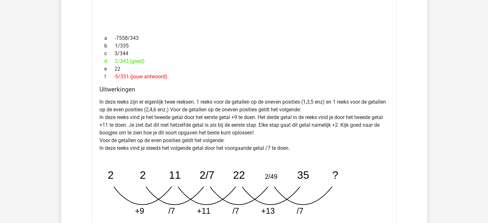
click at [126, 60] on div "d 2/343 (goed)" at bounding box center [243, 61] width 289 height 8
click at [193, 76] on div "f -5/351 (jouw antwoord)" at bounding box center [243, 77] width 289 height 8
click at [159, 73] on div "f -5/351 (jouw antwoord)" at bounding box center [243, 77] width 289 height 8
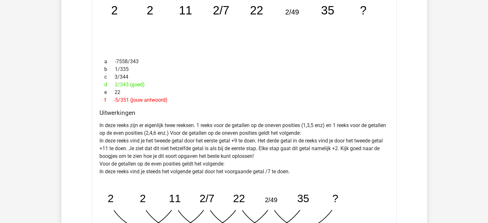
scroll to position [449, 0]
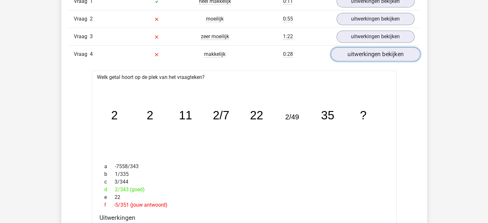
click at [361, 52] on link "uitwerkingen bekijken" at bounding box center [376, 54] width 90 height 14
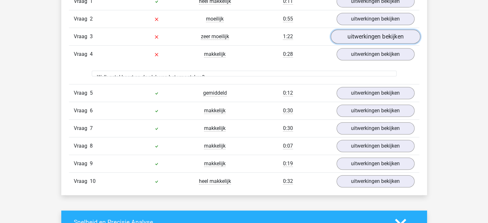
click at [360, 41] on link "uitwerkingen bekijken" at bounding box center [376, 37] width 90 height 14
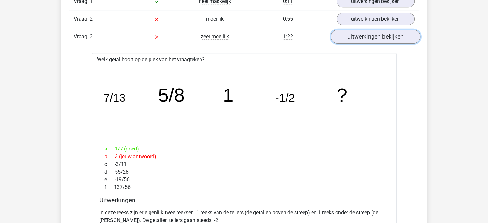
click at [359, 36] on link "uitwerkingen bekijken" at bounding box center [376, 37] width 90 height 14
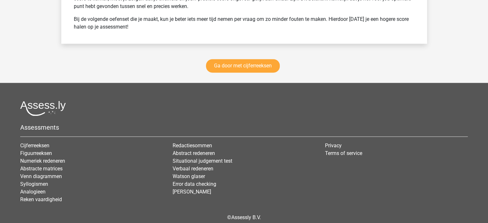
scroll to position [931, 0]
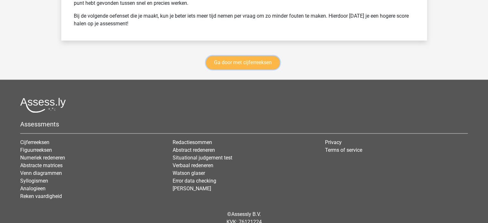
click at [252, 64] on link "Ga door met cijferreeksen" at bounding box center [243, 62] width 74 height 13
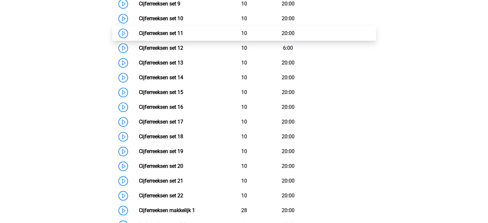
scroll to position [382, 0]
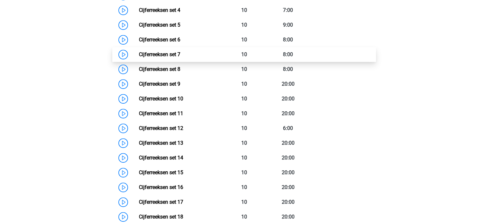
click at [180, 57] on link "Cijferreeksen set 7" at bounding box center [159, 54] width 41 height 6
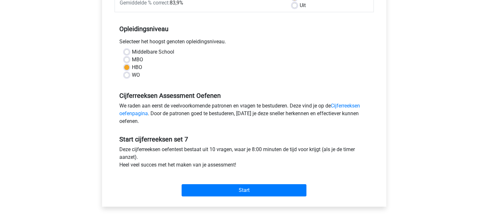
scroll to position [128, 0]
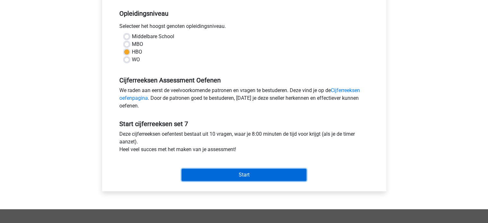
click at [244, 173] on input "Start" at bounding box center [244, 175] width 125 height 12
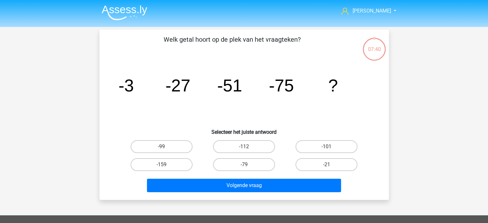
drag, startPoint x: 177, startPoint y: 150, endPoint x: 190, endPoint y: 157, distance: 14.3
click at [178, 150] on label "-99" at bounding box center [162, 146] width 62 height 13
click at [166, 150] on input "-99" at bounding box center [163, 149] width 4 height 4
radio input "true"
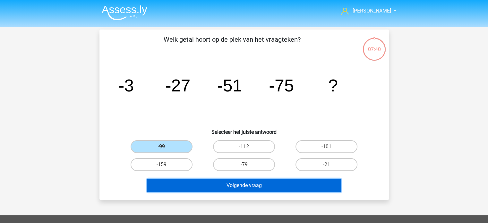
click at [227, 183] on button "Volgende vraag" at bounding box center [244, 185] width 194 height 13
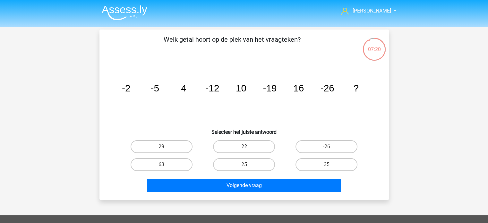
click at [240, 145] on label "22" at bounding box center [244, 146] width 62 height 13
click at [244, 147] on input "22" at bounding box center [246, 149] width 4 height 4
radio input "true"
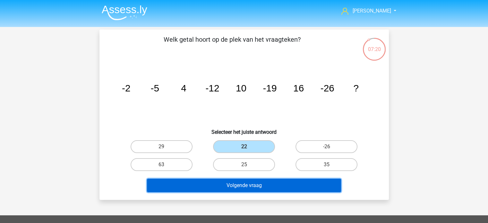
click at [245, 183] on button "Volgende vraag" at bounding box center [244, 185] width 194 height 13
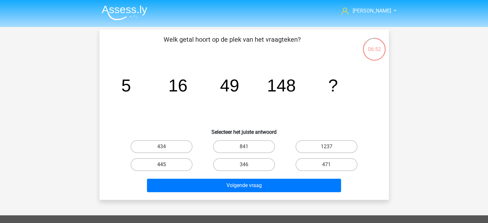
click at [174, 164] on label "445" at bounding box center [162, 164] width 62 height 13
click at [166, 165] on input "445" at bounding box center [163, 167] width 4 height 4
radio input "true"
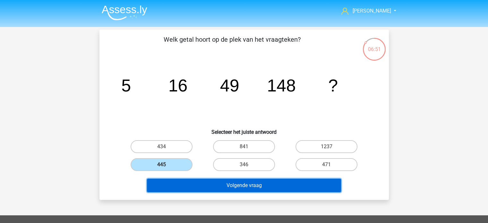
click at [211, 181] on button "Volgende vraag" at bounding box center [244, 185] width 194 height 13
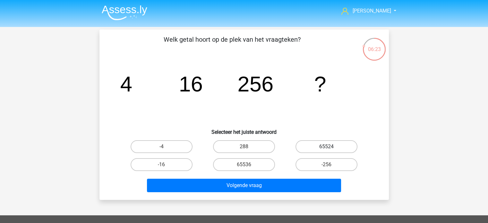
click at [339, 149] on label "65524" at bounding box center [327, 146] width 62 height 13
click at [331, 149] on input "65524" at bounding box center [329, 149] width 4 height 4
radio input "true"
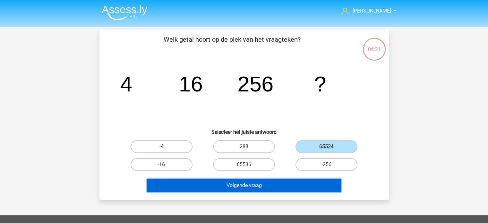
click at [271, 181] on button "Volgende vraag" at bounding box center [244, 185] width 194 height 13
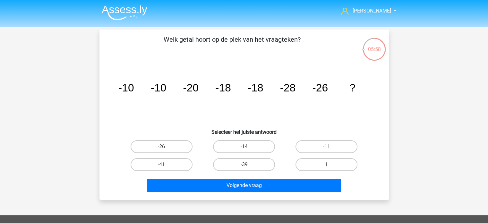
click at [177, 146] on label "-26" at bounding box center [162, 146] width 62 height 13
click at [166, 147] on input "-26" at bounding box center [163, 149] width 4 height 4
radio input "true"
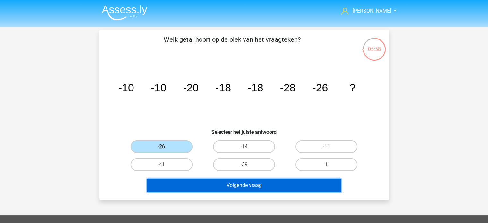
click at [226, 187] on button "Volgende vraag" at bounding box center [244, 185] width 194 height 13
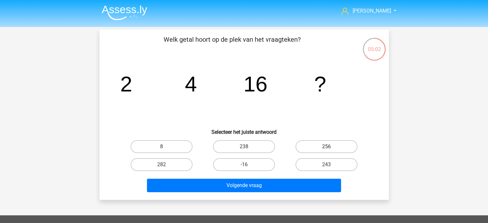
click at [316, 148] on label "256" at bounding box center [327, 146] width 62 height 13
click at [327, 148] on input "256" at bounding box center [329, 149] width 4 height 4
radio input "true"
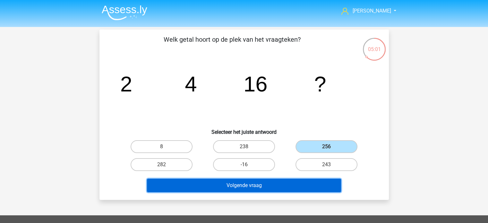
click at [284, 182] on button "Volgende vraag" at bounding box center [244, 185] width 194 height 13
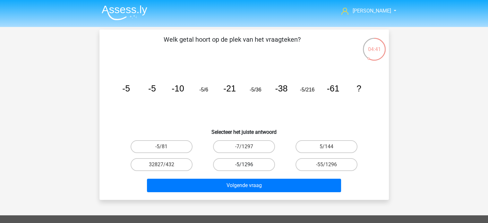
click at [257, 164] on label "-5/1296" at bounding box center [244, 164] width 62 height 13
click at [248, 165] on input "-5/1296" at bounding box center [246, 167] width 4 height 4
radio input "true"
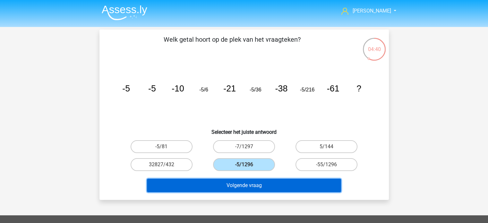
click at [257, 181] on button "Volgende vraag" at bounding box center [244, 185] width 194 height 13
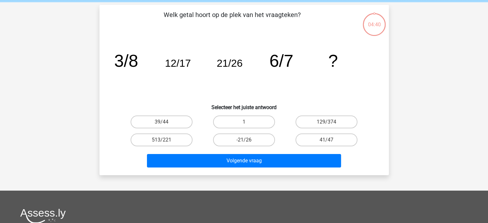
scroll to position [30, 0]
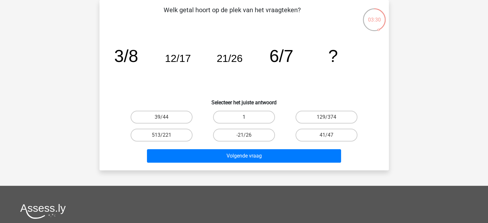
click at [255, 111] on label "1" at bounding box center [244, 117] width 62 height 13
click at [248, 117] on input "1" at bounding box center [246, 119] width 4 height 4
radio input "true"
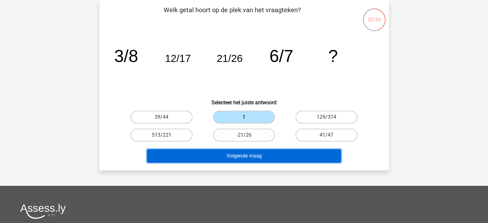
click at [258, 155] on button "Volgende vraag" at bounding box center [244, 155] width 194 height 13
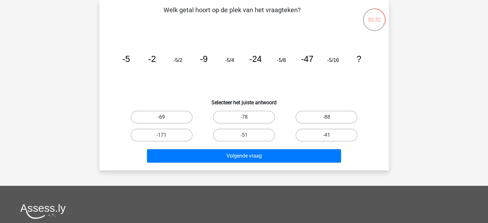
click at [173, 120] on label "-69" at bounding box center [162, 117] width 62 height 13
click at [166, 120] on input "-69" at bounding box center [163, 119] width 4 height 4
radio input "true"
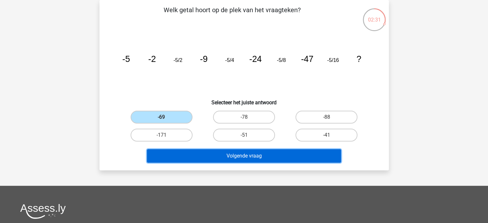
click at [227, 149] on button "Volgende vraag" at bounding box center [244, 155] width 194 height 13
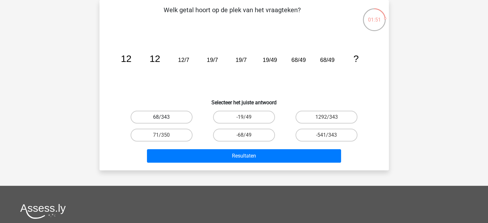
click at [180, 120] on label "68/343" at bounding box center [162, 117] width 62 height 13
click at [166, 120] on input "68/343" at bounding box center [163, 119] width 4 height 4
radio input "true"
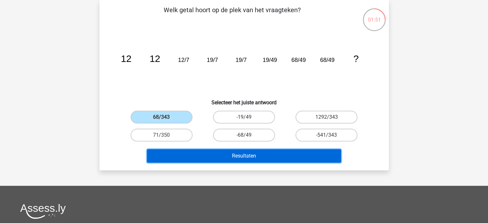
click at [219, 160] on button "Resultaten" at bounding box center [244, 155] width 194 height 13
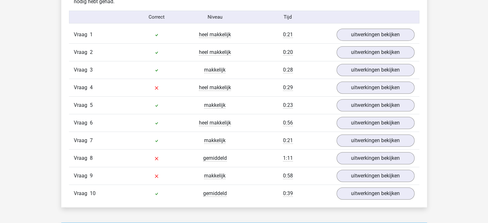
scroll to position [417, 0]
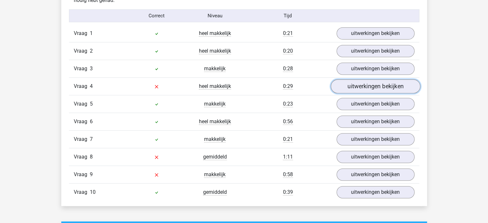
click at [353, 86] on link "uitwerkingen bekijken" at bounding box center [376, 87] width 90 height 14
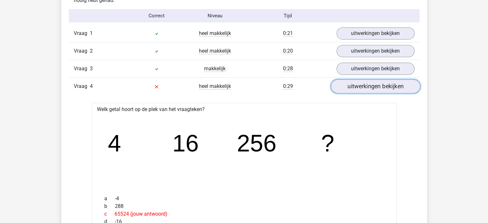
click at [349, 88] on link "uitwerkingen bekijken" at bounding box center [376, 87] width 90 height 14
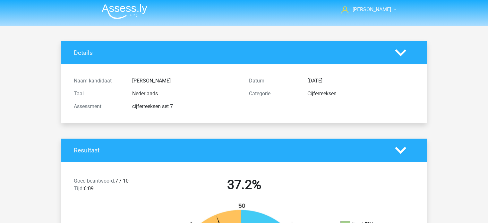
scroll to position [0, 0]
